Goal: Information Seeking & Learning: Learn about a topic

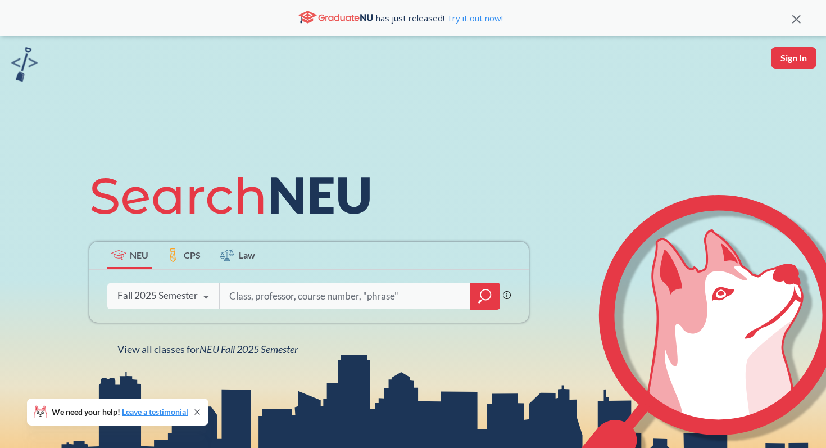
click at [279, 304] on input "search" at bounding box center [345, 296] width 234 height 24
type input "ds3000"
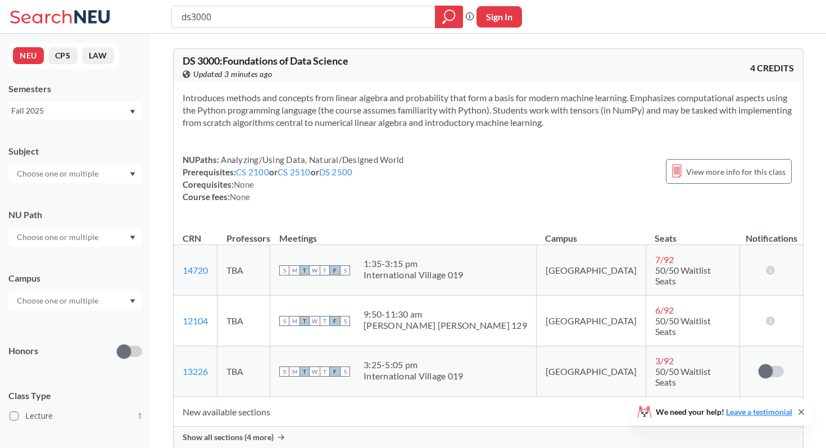
click at [447, 346] on td "S M T W T F S 3:25 - 5:05 pm [GEOGRAPHIC_DATA] 019" at bounding box center [403, 371] width 266 height 51
click at [597, 171] on div "NUPaths: Analyzing/Using Data, Natural/Designed World Prerequisites: CS 2100 or…" at bounding box center [488, 177] width 611 height 49
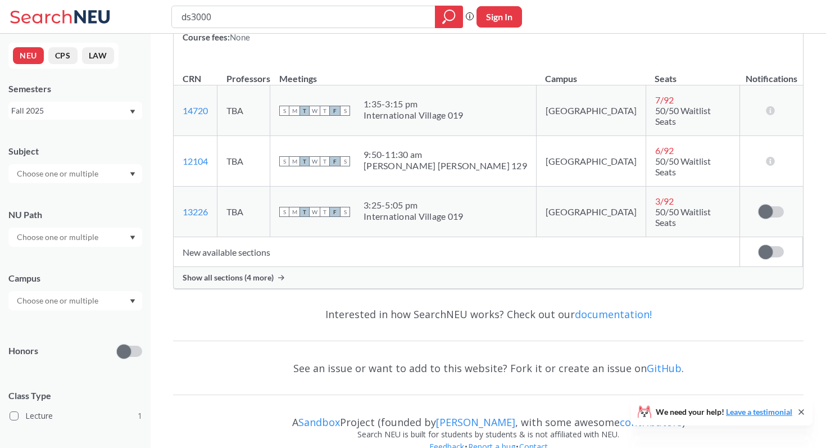
click at [802, 415] on icon at bounding box center [801, 411] width 9 height 9
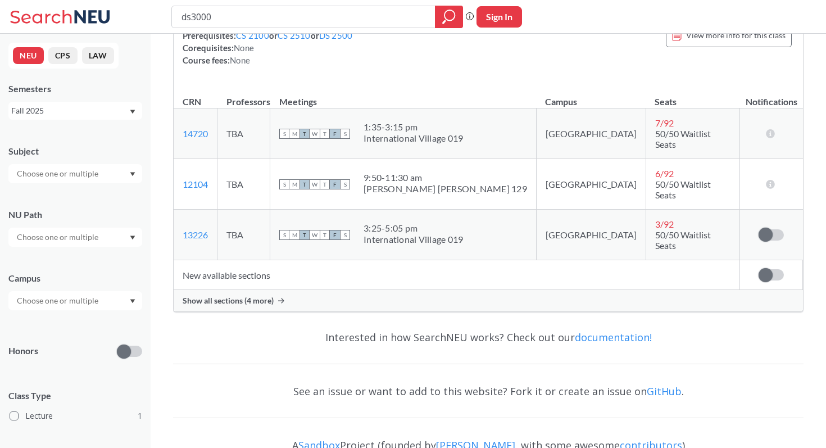
scroll to position [135, 0]
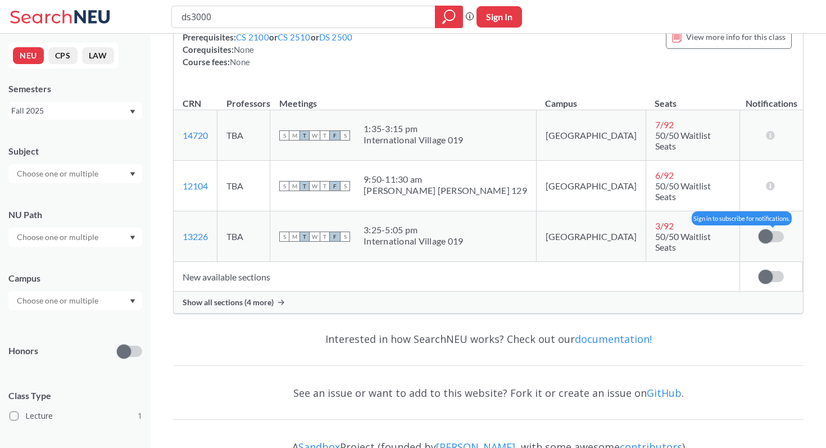
click at [770, 229] on span at bounding box center [765, 236] width 14 height 14
click at [758, 231] on input "checkbox" at bounding box center [758, 231] width 0 height 0
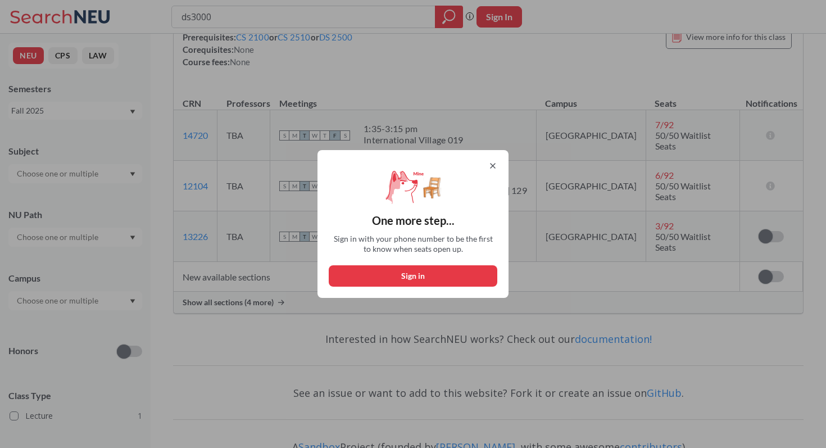
click at [490, 165] on icon at bounding box center [492, 165] width 9 height 9
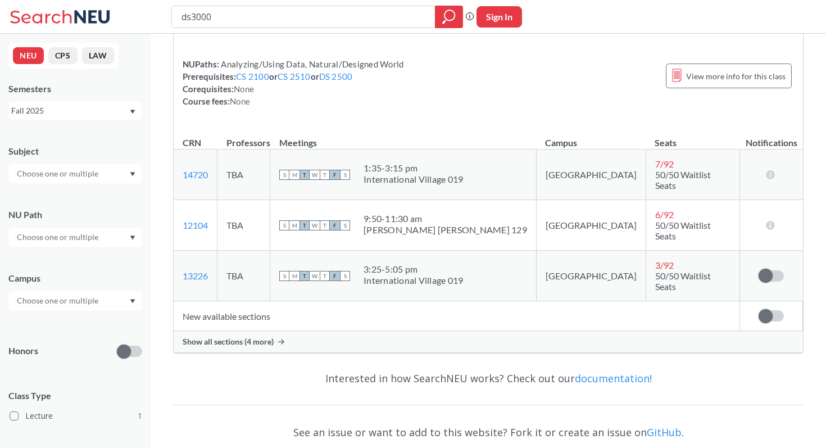
scroll to position [94, 0]
click at [474, 132] on th "Meetings" at bounding box center [403, 139] width 266 height 24
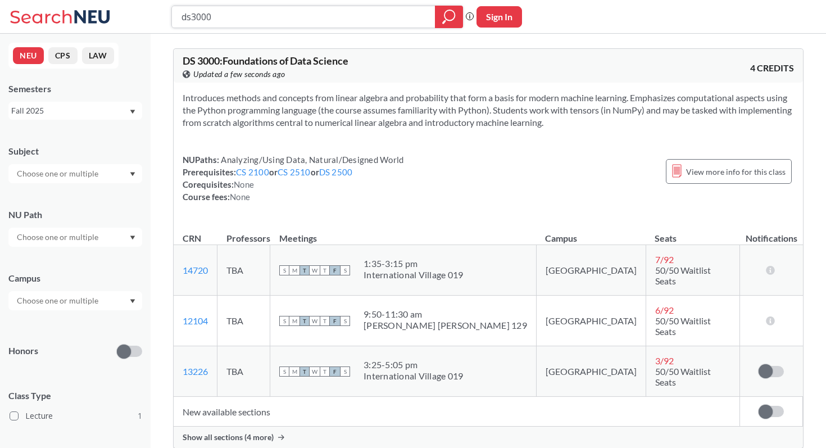
click at [230, 20] on input "ds3000" at bounding box center [303, 16] width 247 height 19
type input "12761"
click at [477, 174] on div "NUPaths: Analyzing/Using Data, Natural/Designed World Prerequisites: CS 2100 or…" at bounding box center [488, 177] width 611 height 49
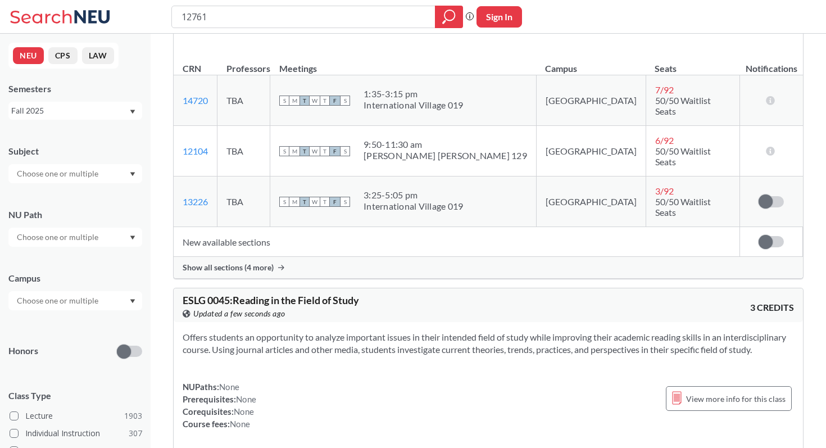
scroll to position [170, 0]
click at [270, 262] on span "Show all sections (4 more)" at bounding box center [228, 267] width 91 height 10
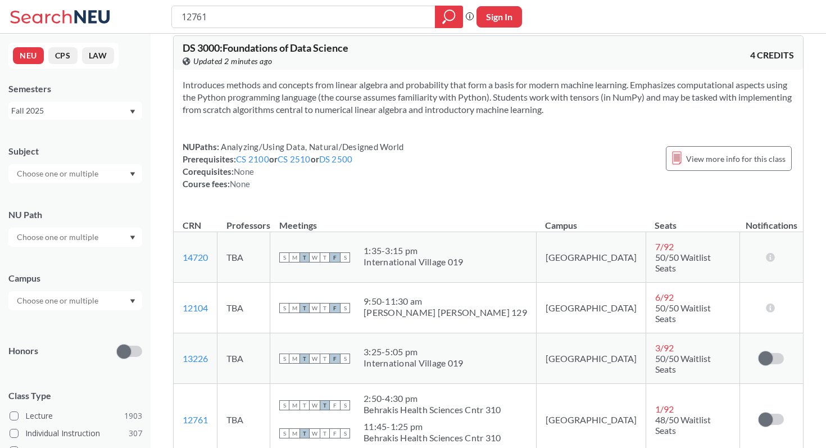
scroll to position [0, 0]
